Goal: Information Seeking & Learning: Learn about a topic

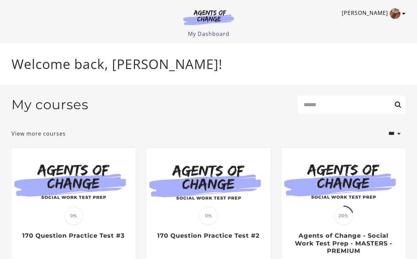
drag, startPoint x: 404, startPoint y: 7, endPoint x: 394, endPoint y: 15, distance: 12.8
click at [394, 15] on div "Brittany P My Account Support Sign Out Toggle menu Menu My Dashboard My Account…" at bounding box center [208, 19] width 395 height 38
click at [406, 14] on icon "Toggle menu" at bounding box center [404, 13] width 3 height 5
click at [385, 24] on link "My Account" at bounding box center [377, 24] width 59 height 11
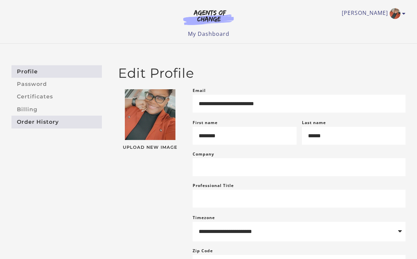
click at [47, 122] on link "Order History" at bounding box center [56, 122] width 91 height 12
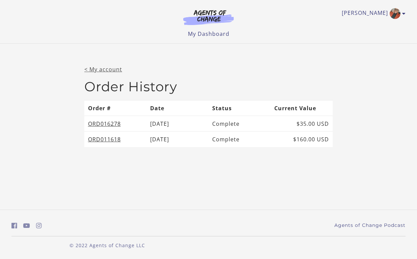
click at [116, 68] on link "< My account" at bounding box center [103, 69] width 38 height 7
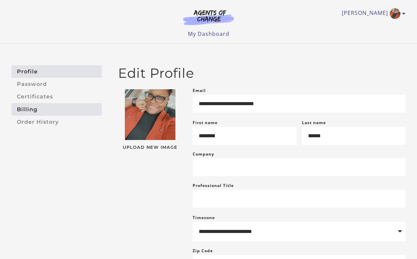
click at [41, 107] on link "Billing" at bounding box center [56, 109] width 91 height 12
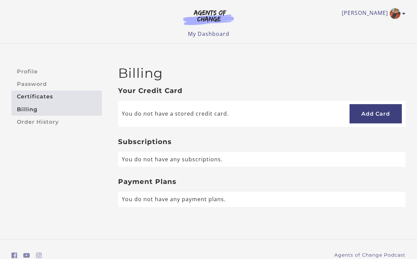
click at [37, 98] on link "Certificates" at bounding box center [56, 97] width 91 height 12
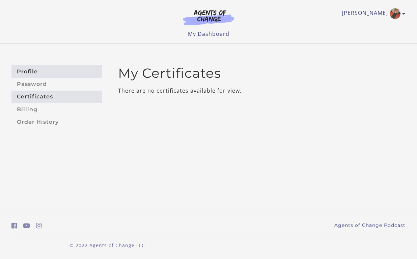
click at [32, 75] on link "Profile" at bounding box center [56, 71] width 91 height 12
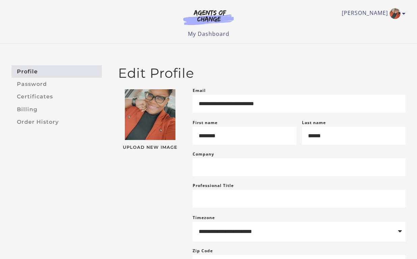
click at [214, 17] on img at bounding box center [208, 17] width 65 height 16
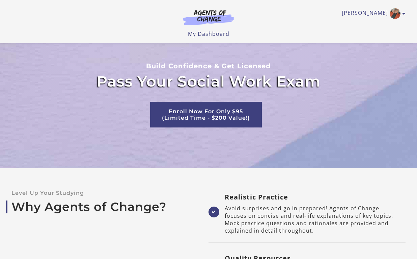
scroll to position [1317, 0]
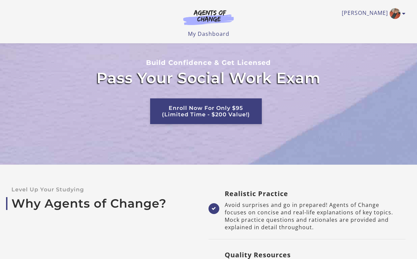
click at [236, 99] on link "Enroll Now For Only $95 (Limited Time - $200 Value!)" at bounding box center [206, 111] width 112 height 26
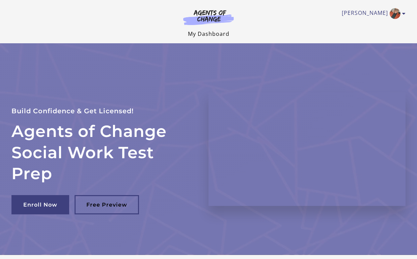
click at [223, 36] on link "My Dashboard" at bounding box center [209, 33] width 42 height 7
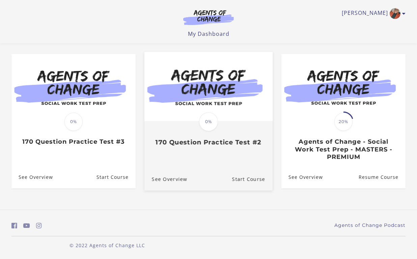
scroll to position [51, 0]
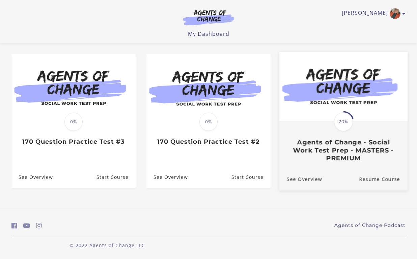
click at [362, 146] on h3 "Agents of Change - Social Work Test Prep - MASTERS - PREMIUM" at bounding box center [343, 150] width 113 height 24
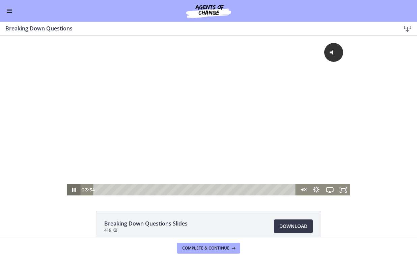
click at [75, 188] on icon "Pause" at bounding box center [74, 189] width 4 height 4
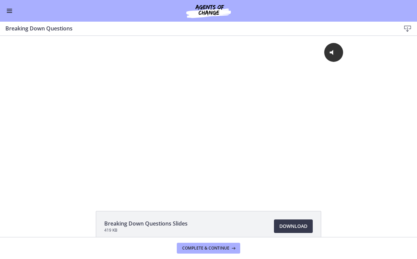
click at [11, 14] on button "Enable menu" at bounding box center [9, 11] width 8 height 8
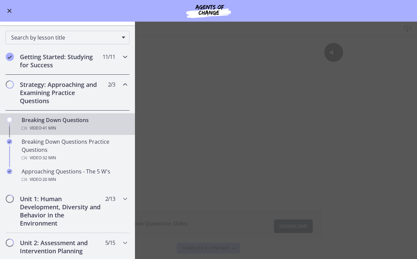
scroll to position [53, 0]
click at [124, 87] on icon "Chapters" at bounding box center [125, 84] width 8 height 8
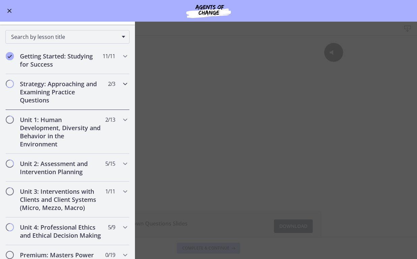
click at [124, 87] on icon "Chapters" at bounding box center [125, 84] width 8 height 8
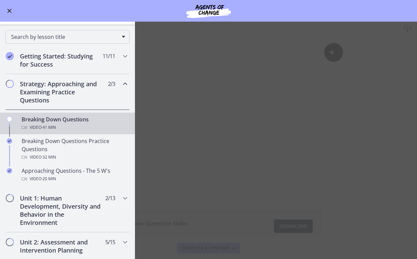
click at [124, 85] on icon "Chapters" at bounding box center [125, 84] width 8 height 8
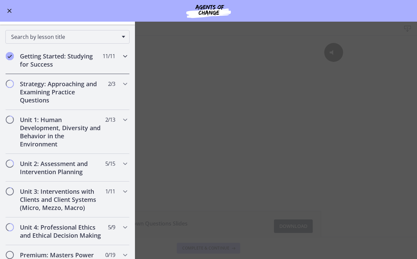
click at [124, 59] on icon "Chapters" at bounding box center [125, 56] width 8 height 8
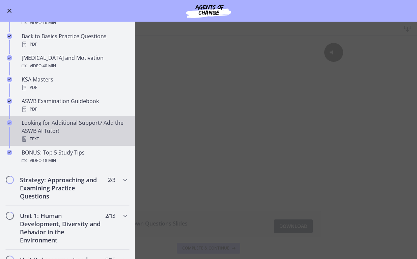
scroll to position [235, 0]
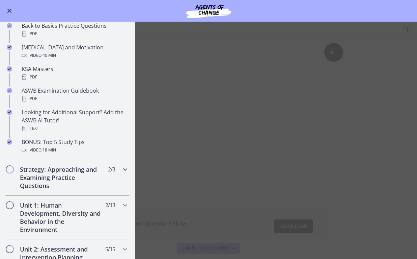
click at [91, 175] on h2 "Strategy: Approaching and Examining Practice Questions" at bounding box center [61, 177] width 82 height 24
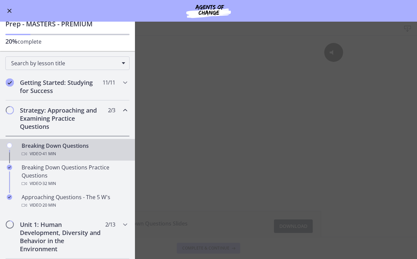
scroll to position [0, 0]
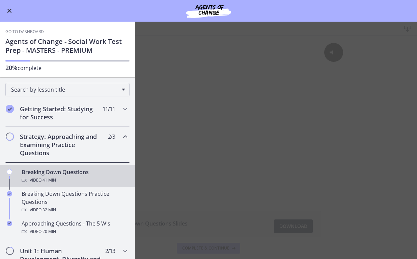
click at [122, 136] on icon "Chapters" at bounding box center [125, 136] width 8 height 8
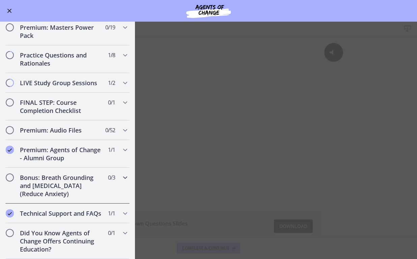
scroll to position [280, 0]
click at [9, 7] on button "Enable menu" at bounding box center [9, 11] width 8 height 8
